Goal: Find specific page/section: Find specific page/section

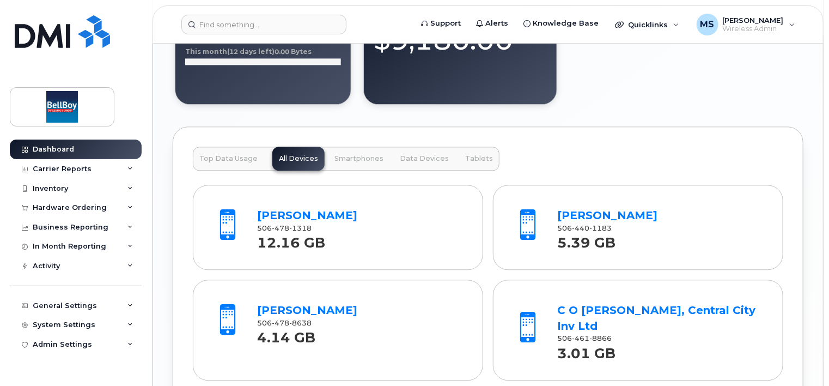
scroll to position [1199, 0]
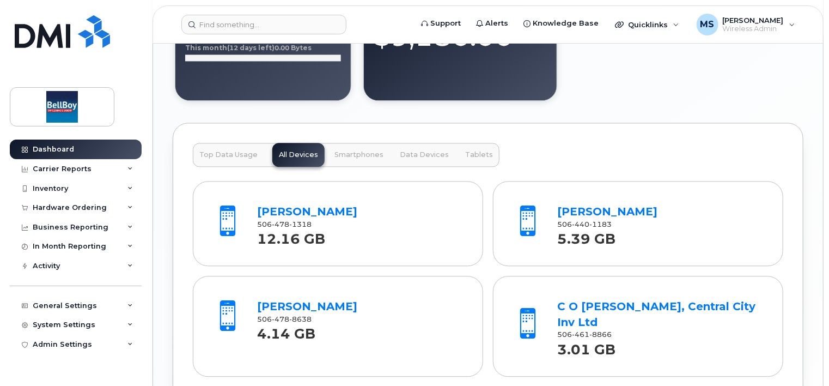
click at [342, 154] on span "Smartphones" at bounding box center [359, 154] width 49 height 9
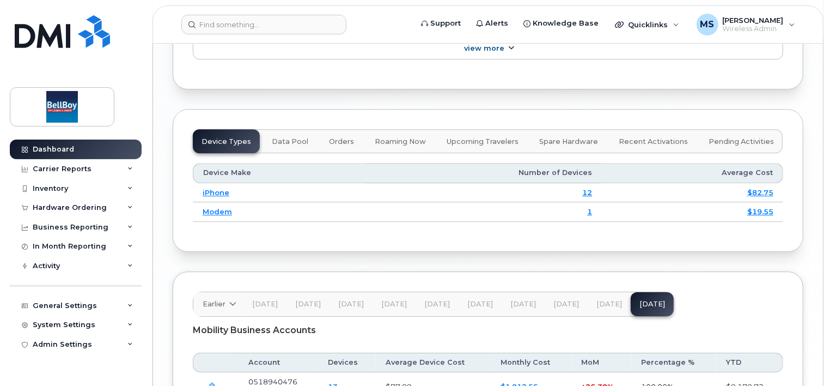
scroll to position [1556, 0]
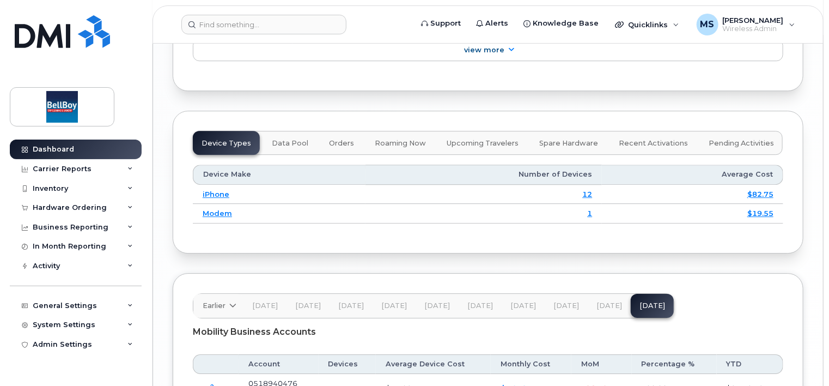
click at [553, 139] on span "Spare Hardware" at bounding box center [568, 143] width 59 height 9
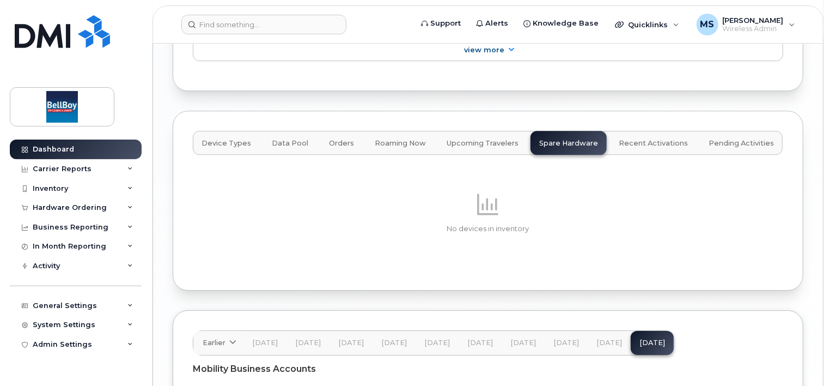
click at [473, 139] on span "Upcoming Travelers" at bounding box center [483, 143] width 72 height 9
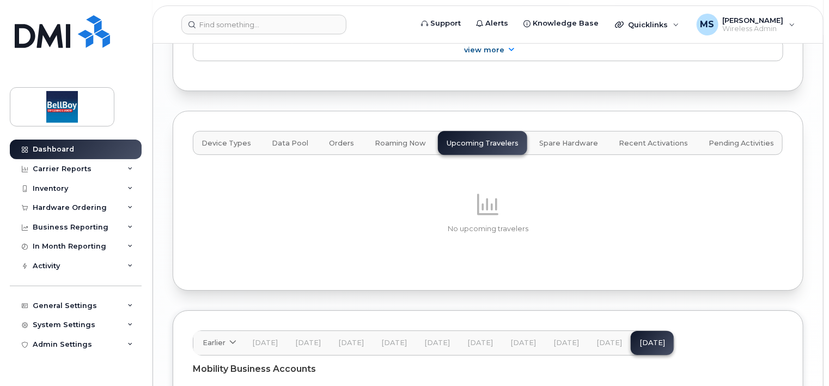
click at [403, 139] on span "Roaming Now" at bounding box center [400, 143] width 51 height 9
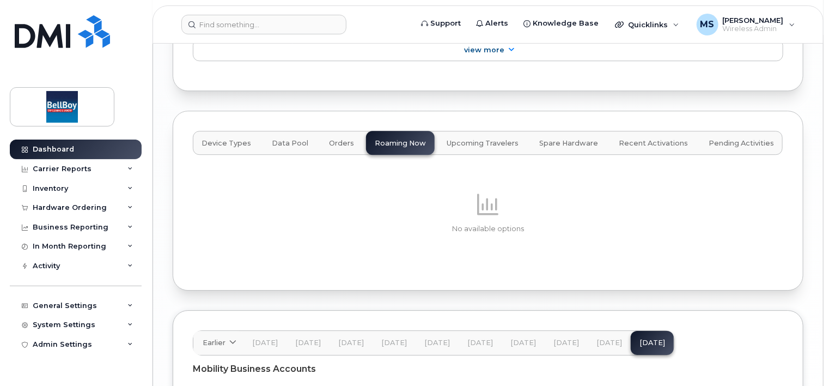
click at [329, 139] on span "Orders" at bounding box center [341, 143] width 25 height 9
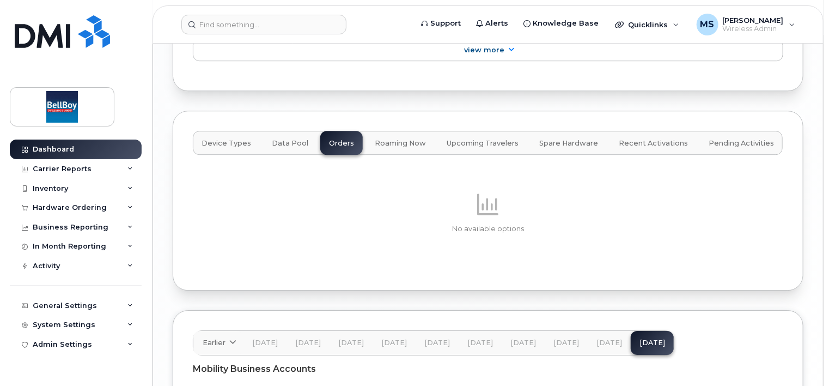
click at [276, 139] on span "Data Pool" at bounding box center [290, 143] width 37 height 9
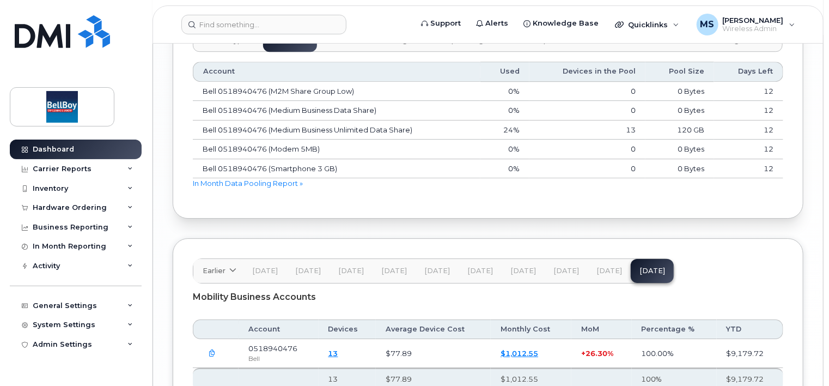
scroll to position [1678, 0]
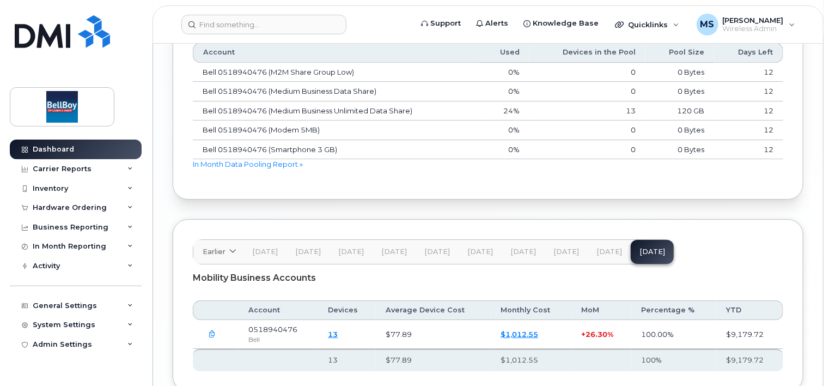
click at [604, 247] on span "[DATE]" at bounding box center [610, 251] width 26 height 9
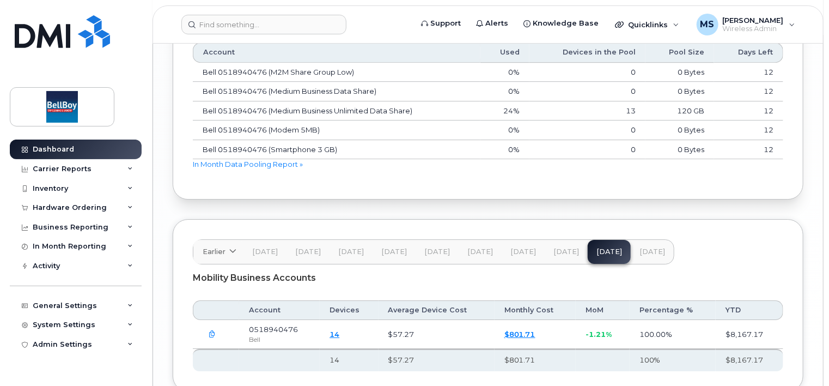
click at [554, 240] on button "[DATE]" at bounding box center [566, 252] width 43 height 24
click at [516, 247] on span "[DATE]" at bounding box center [523, 251] width 26 height 9
click at [475, 247] on span "[DATE]" at bounding box center [480, 251] width 26 height 9
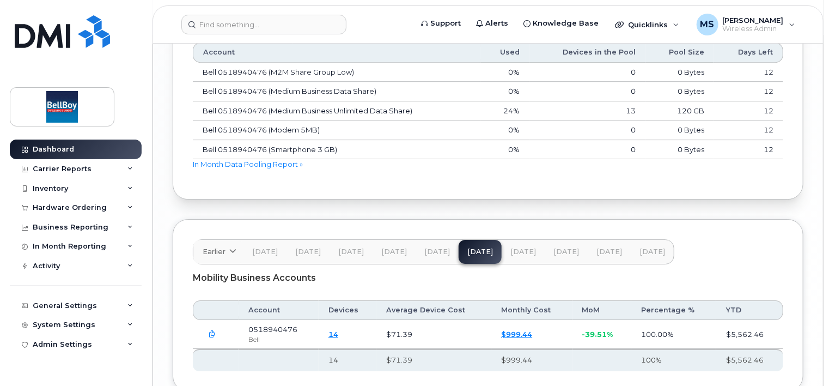
click at [431, 247] on span "[DATE]" at bounding box center [437, 251] width 26 height 9
click at [405, 240] on button "[DATE]" at bounding box center [394, 252] width 43 height 24
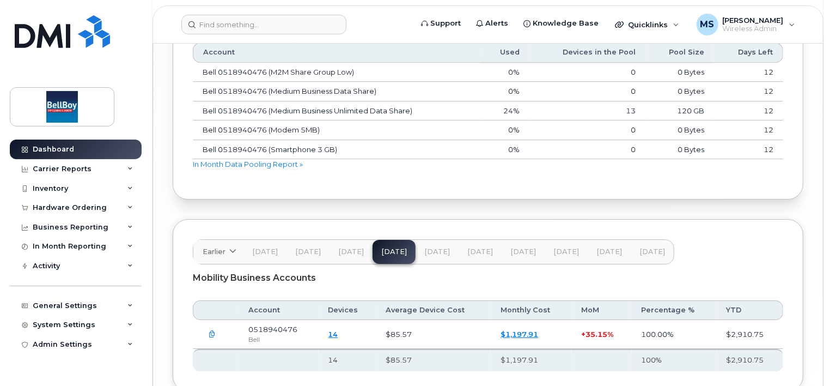
click at [330, 240] on button "[DATE]" at bounding box center [351, 252] width 43 height 24
click at [307, 247] on span "[DATE]" at bounding box center [308, 251] width 26 height 9
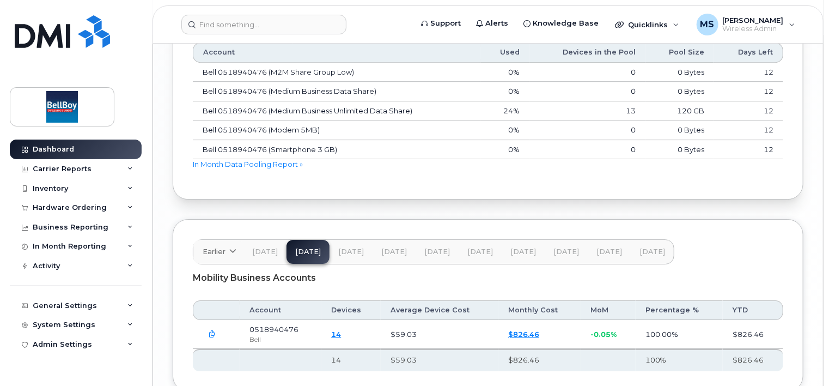
click at [259, 247] on span "[DATE]" at bounding box center [265, 251] width 26 height 9
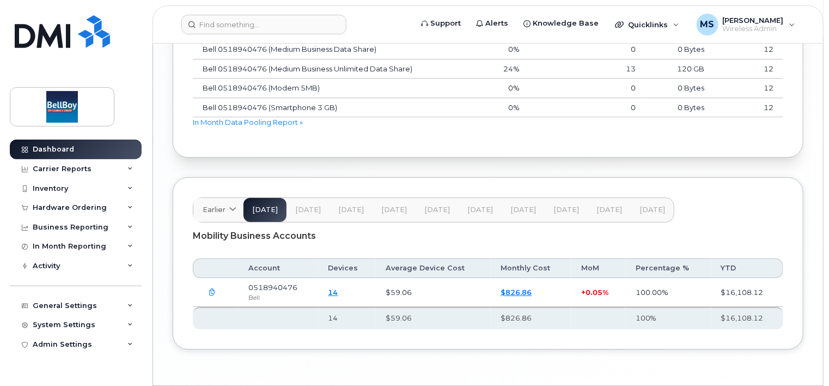
scroll to position [1732, 0]
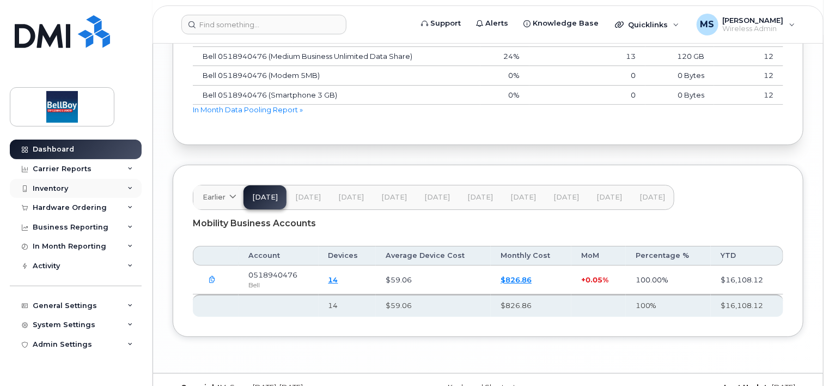
click at [50, 184] on div "Inventory" at bounding box center [50, 188] width 35 height 9
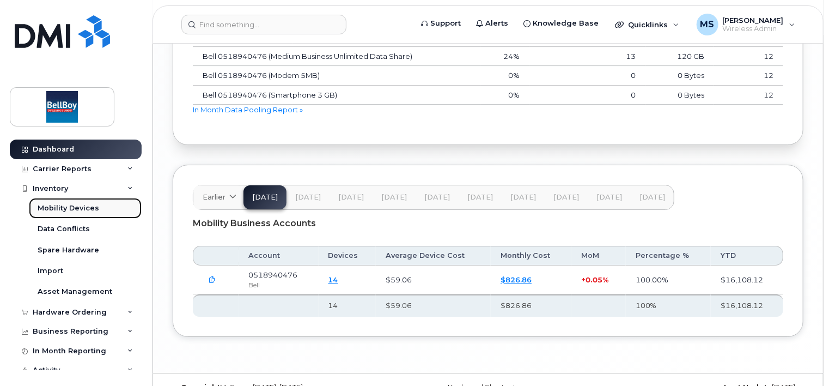
click at [65, 208] on div "Mobility Devices" at bounding box center [69, 208] width 62 height 10
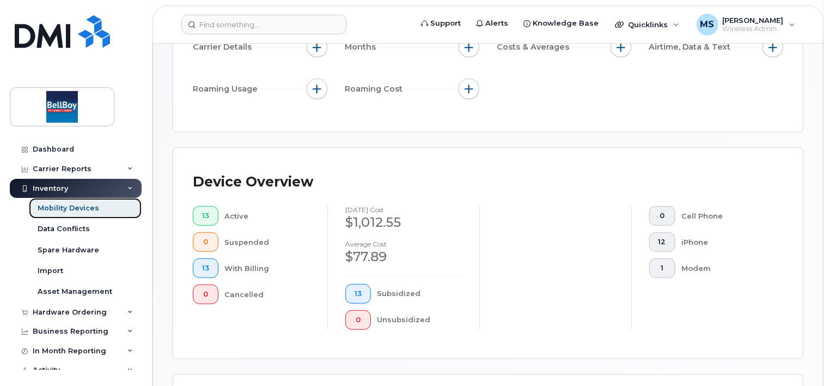
scroll to position [218, 0]
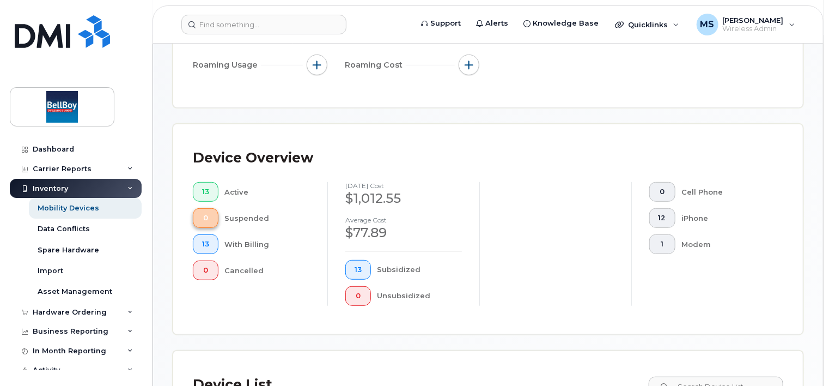
click at [211, 217] on button "0" at bounding box center [206, 218] width 26 height 20
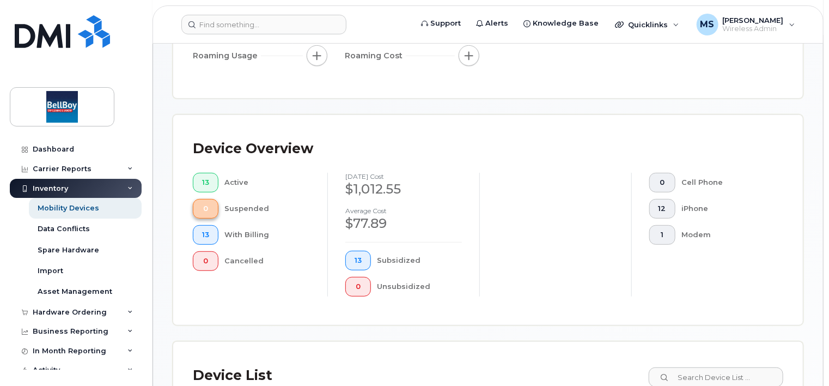
scroll to position [208, 0]
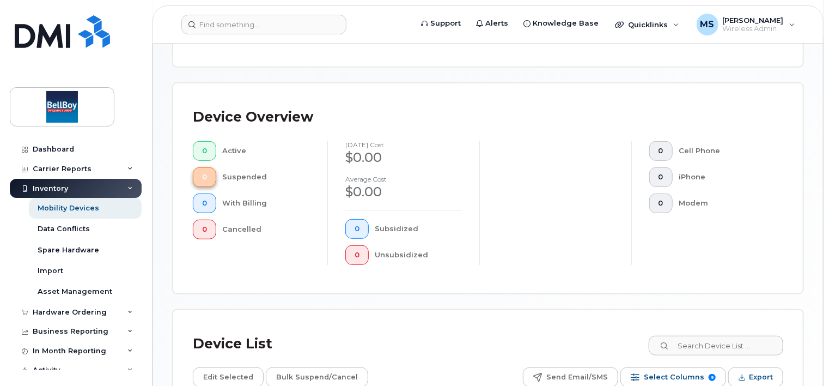
scroll to position [205, 0]
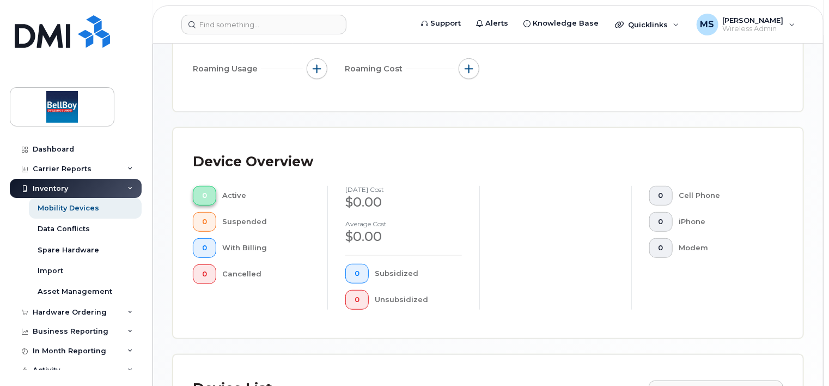
click at [209, 196] on button "0" at bounding box center [204, 196] width 23 height 20
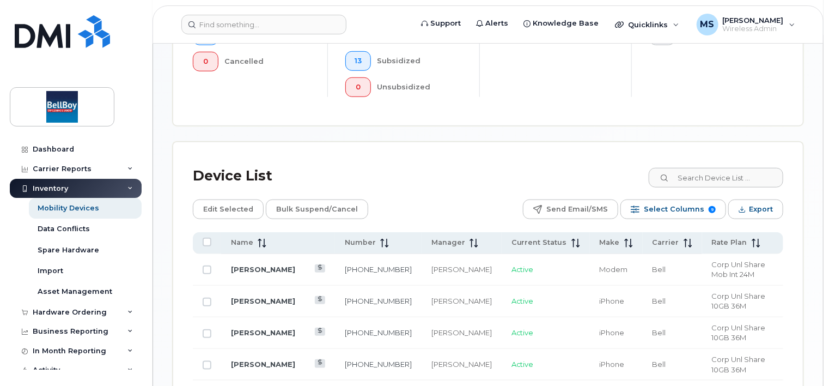
scroll to position [413, 0]
